Goal: Information Seeking & Learning: Learn about a topic

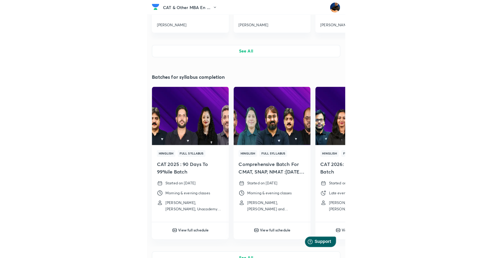
scroll to position [121, 0]
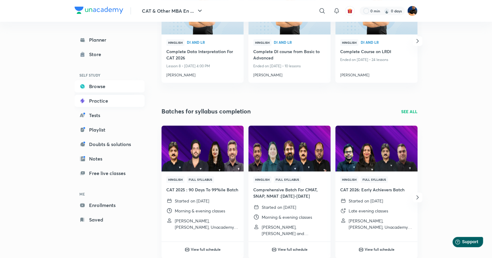
click at [105, 102] on link "Practice" at bounding box center [110, 101] width 70 height 12
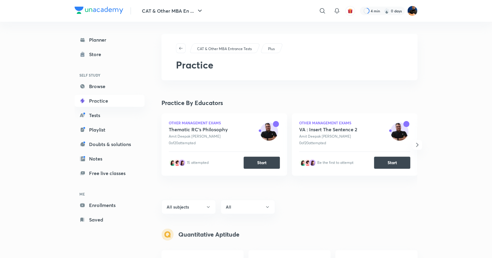
click at [101, 84] on link "Browse" at bounding box center [110, 86] width 70 height 12
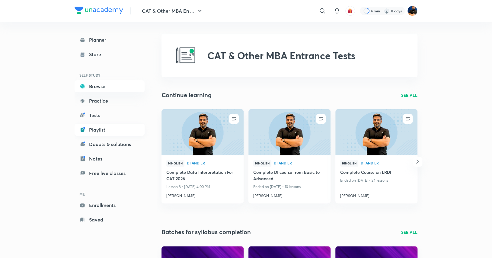
click at [107, 128] on link "Playlist" at bounding box center [110, 130] width 70 height 12
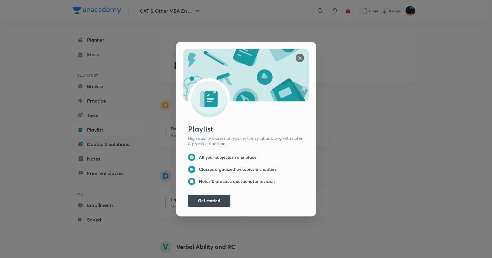
click at [194, 58] on img at bounding box center [299, 58] width 8 height 8
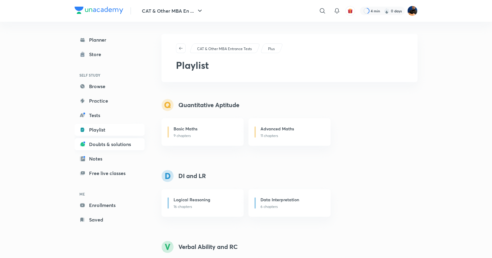
click at [108, 143] on link "Doubts & solutions" at bounding box center [110, 144] width 70 height 12
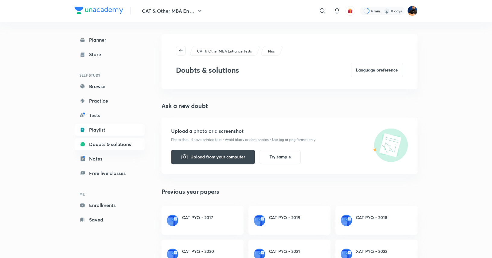
click at [107, 125] on link "Playlist" at bounding box center [110, 130] width 70 height 12
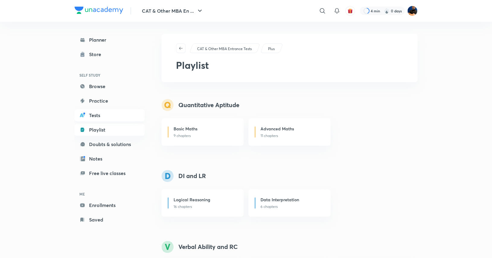
click at [106, 116] on link "Tests" at bounding box center [110, 115] width 70 height 12
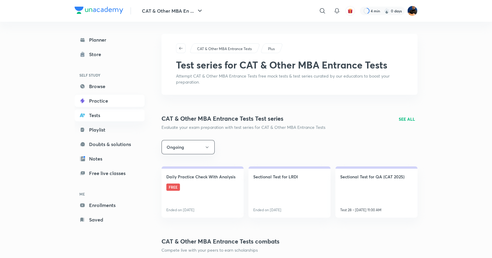
click at [106, 104] on link "Practice" at bounding box center [110, 101] width 70 height 12
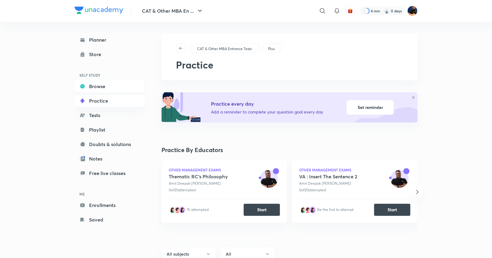
click at [106, 81] on link "Browse" at bounding box center [110, 86] width 70 height 12
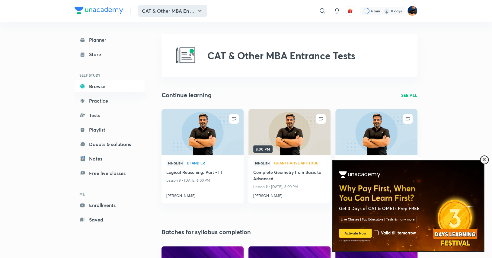
click at [194, 10] on icon "button" at bounding box center [199, 10] width 7 height 7
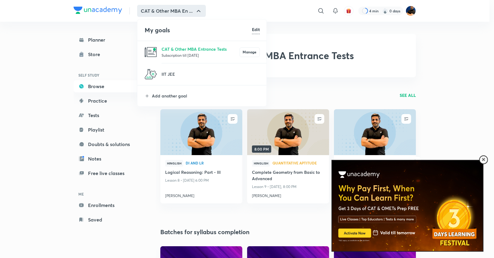
click at [194, 10] on div at bounding box center [247, 129] width 494 height 258
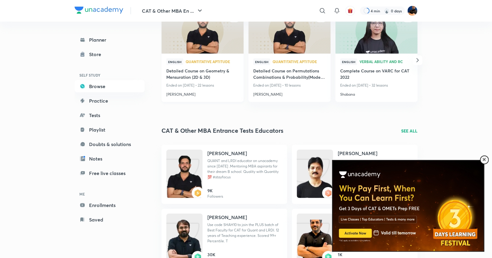
scroll to position [601, 0]
